Goal: Find specific page/section: Find specific page/section

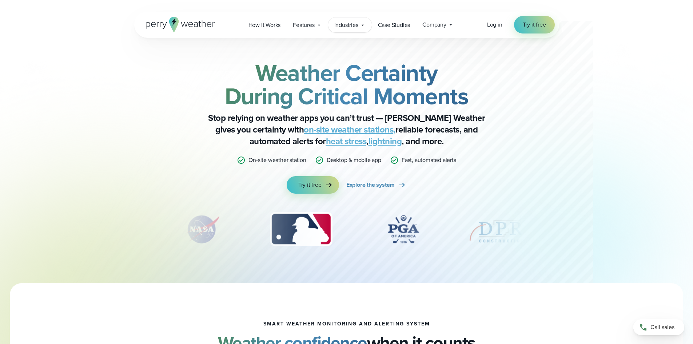
click at [361, 24] on icon at bounding box center [363, 25] width 6 height 6
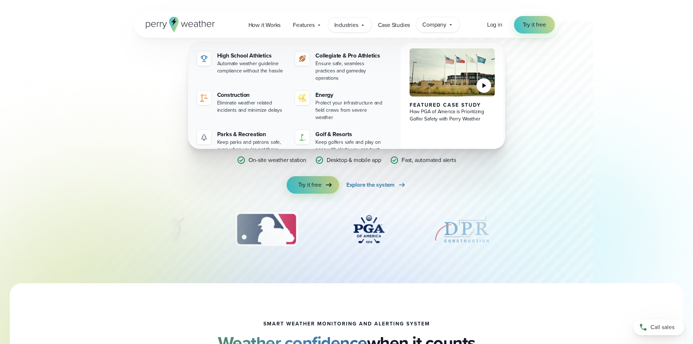
click at [449, 24] on icon at bounding box center [451, 25] width 6 height 6
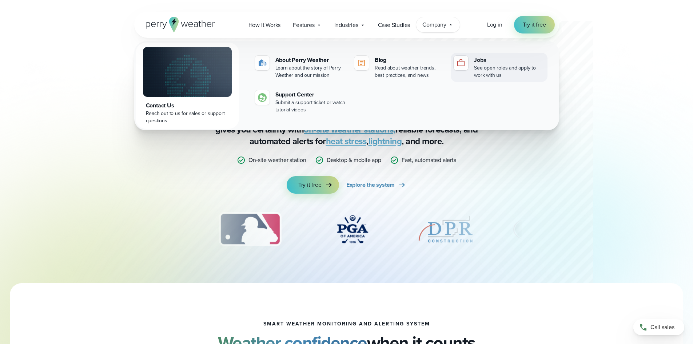
click at [475, 72] on div "See open roles and apply to work with us" at bounding box center [509, 71] width 70 height 15
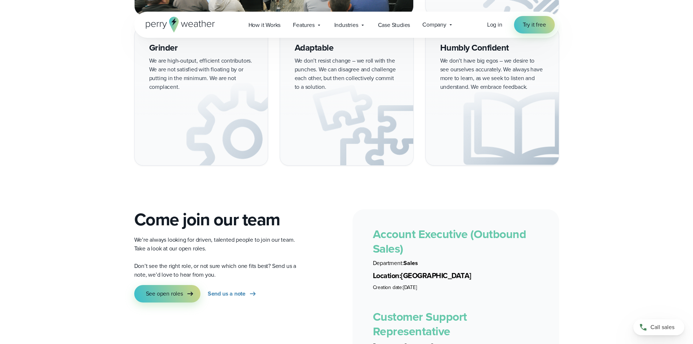
scroll to position [1164, 0]
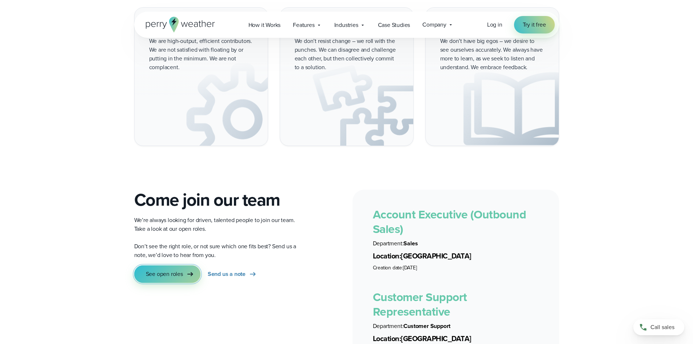
click at [162, 265] on link "See open roles" at bounding box center [167, 273] width 66 height 17
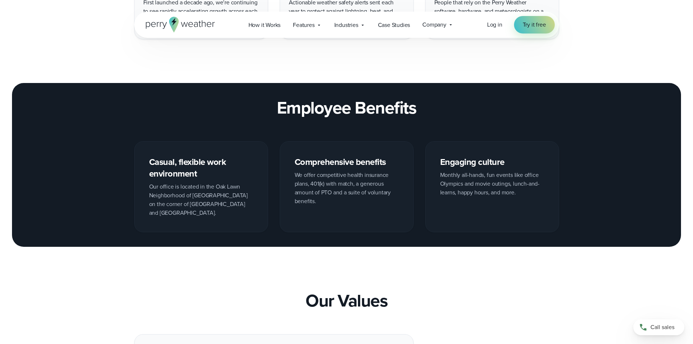
scroll to position [896, 0]
